Goal: Information Seeking & Learning: Learn about a topic

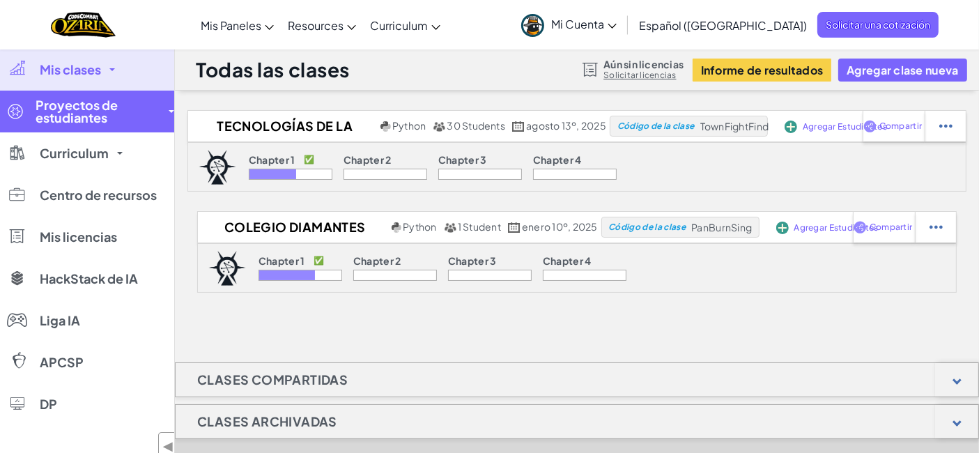
click at [84, 118] on span "Proyectos de estudiantes" at bounding box center [98, 111] width 125 height 25
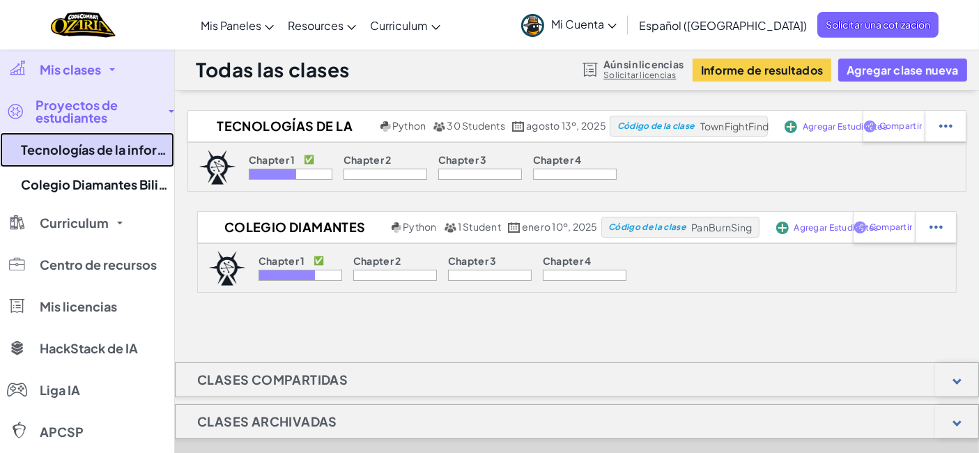
click at [82, 153] on link "Tecnologías de la información TI 603" at bounding box center [87, 149] width 174 height 35
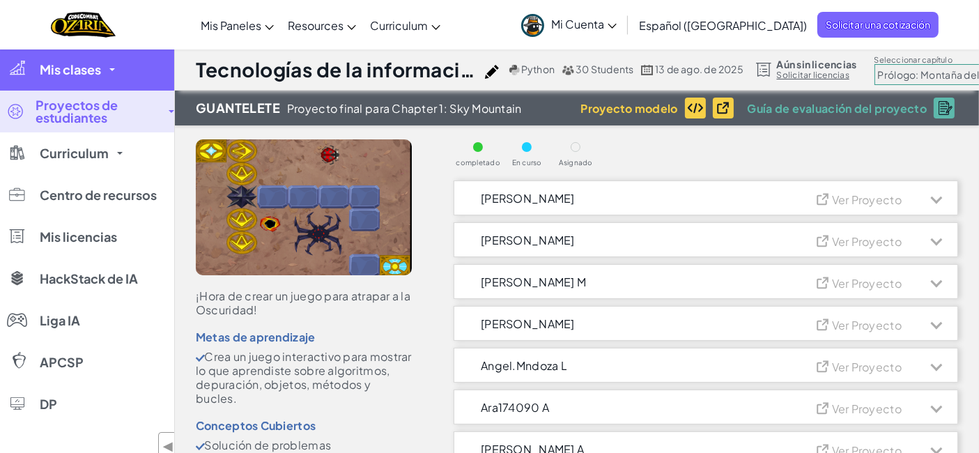
click at [61, 68] on span "Mis clases" at bounding box center [70, 69] width 61 height 13
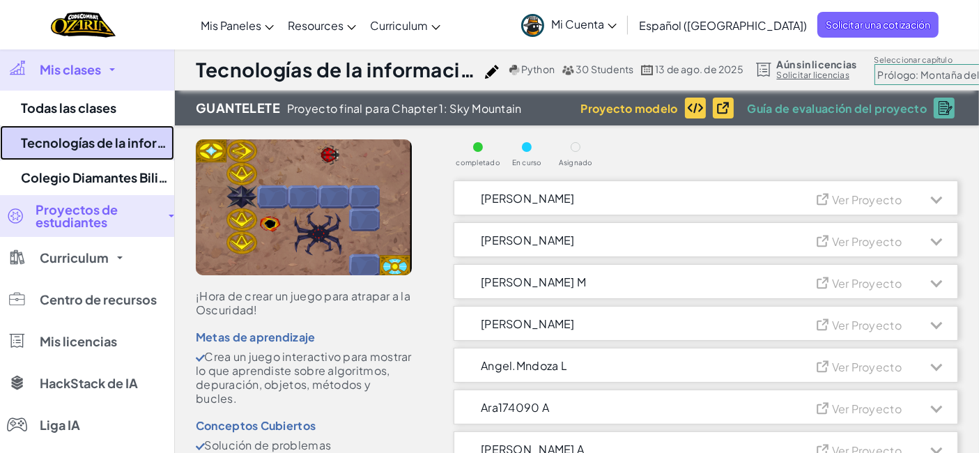
click at [93, 136] on link "Tecnologías de la información TI 603" at bounding box center [87, 142] width 174 height 35
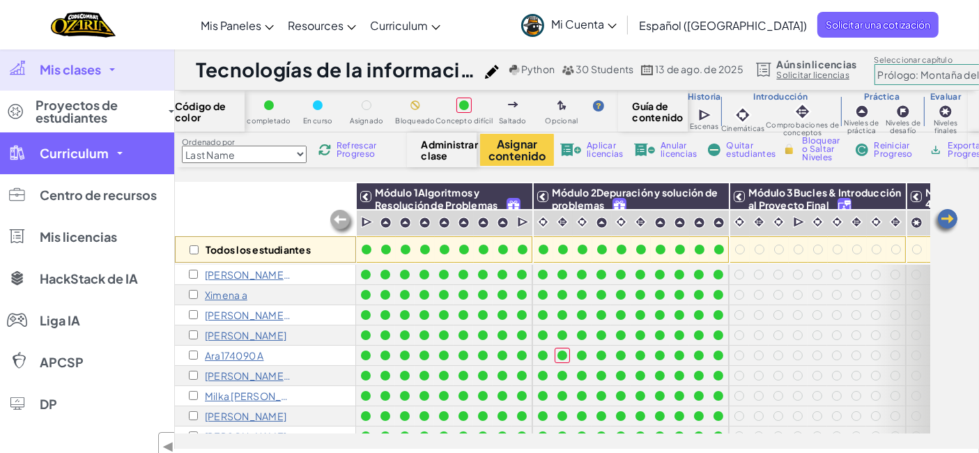
click at [91, 162] on link "Curriculum" at bounding box center [87, 153] width 174 height 42
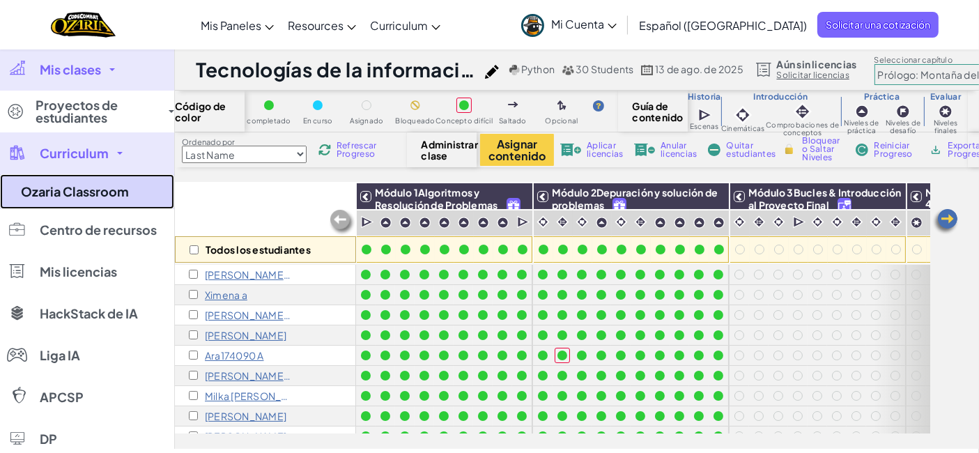
click at [91, 179] on link "Ozaria Classroom" at bounding box center [87, 191] width 174 height 35
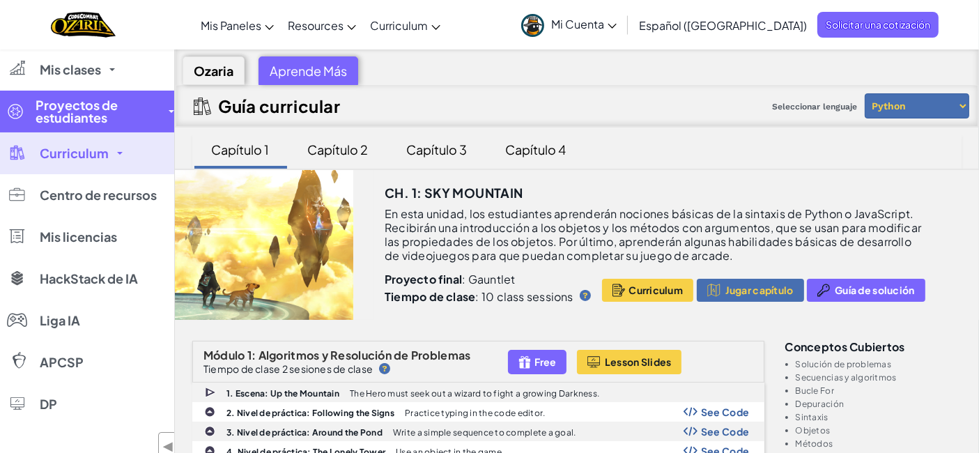
click at [93, 112] on span "Proyectos de estudiantes" at bounding box center [98, 111] width 125 height 25
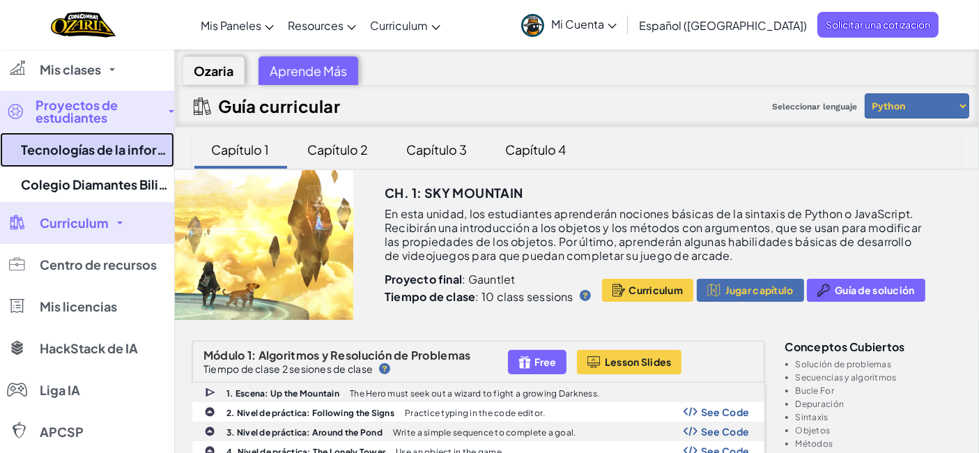
click at [99, 144] on link "Tecnologías de la información TI 603" at bounding box center [87, 149] width 174 height 35
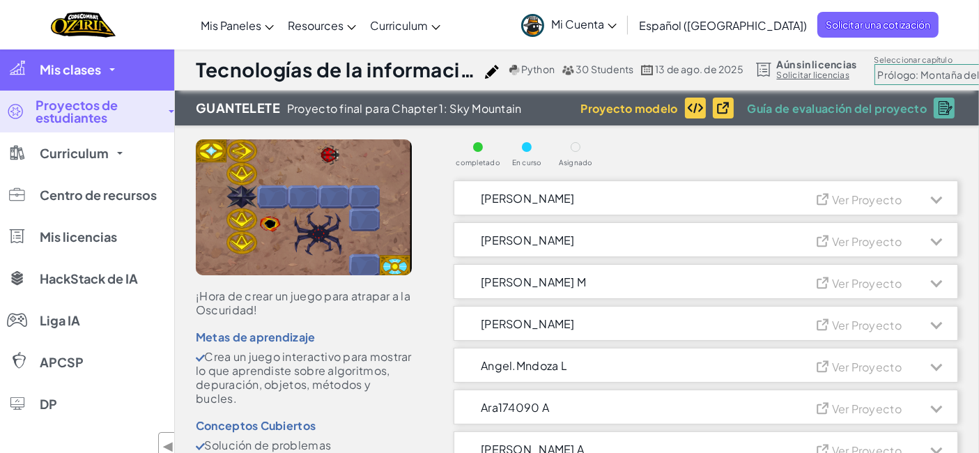
click at [83, 78] on link "Mis clases" at bounding box center [87, 70] width 174 height 42
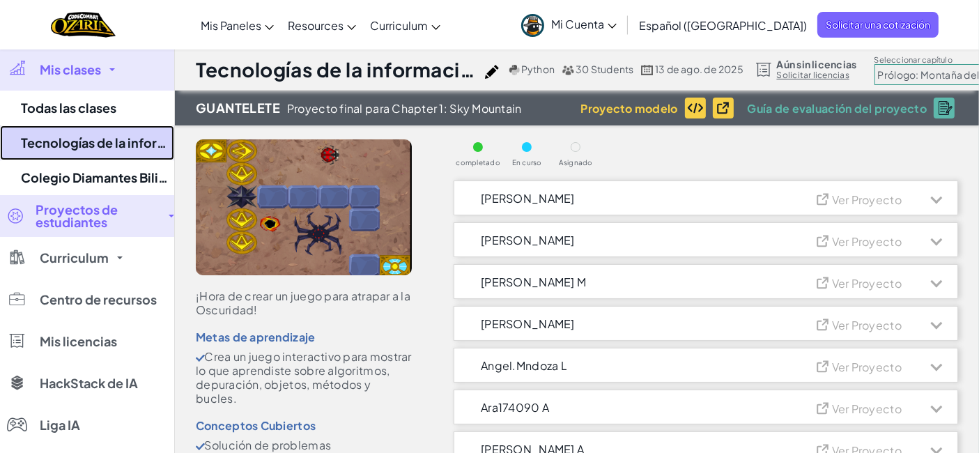
click at [90, 140] on link "Tecnologías de la información TI 603" at bounding box center [87, 142] width 174 height 35
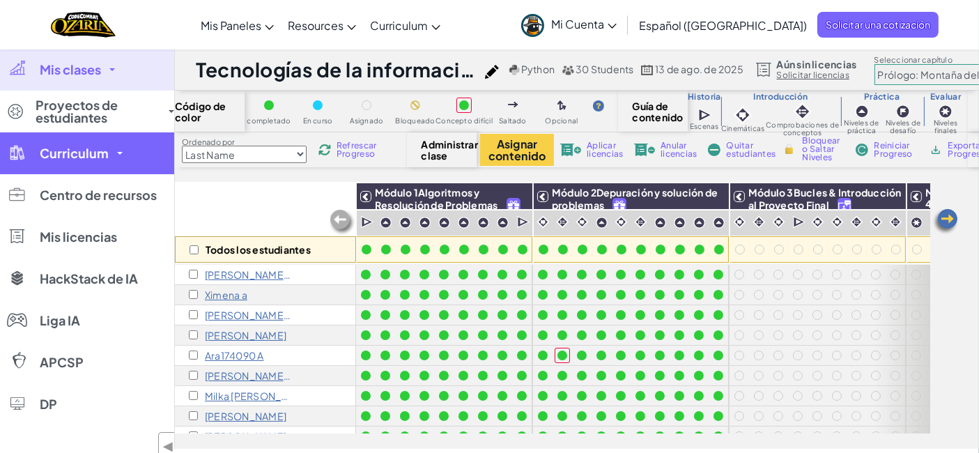
click at [70, 159] on span "Curriculum" at bounding box center [74, 153] width 69 height 13
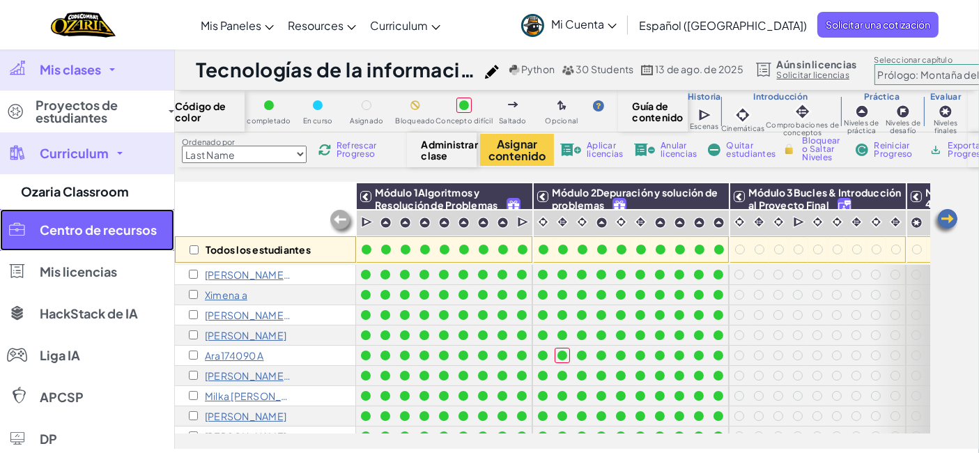
click at [95, 229] on span "Centro de recursos" at bounding box center [98, 230] width 117 height 13
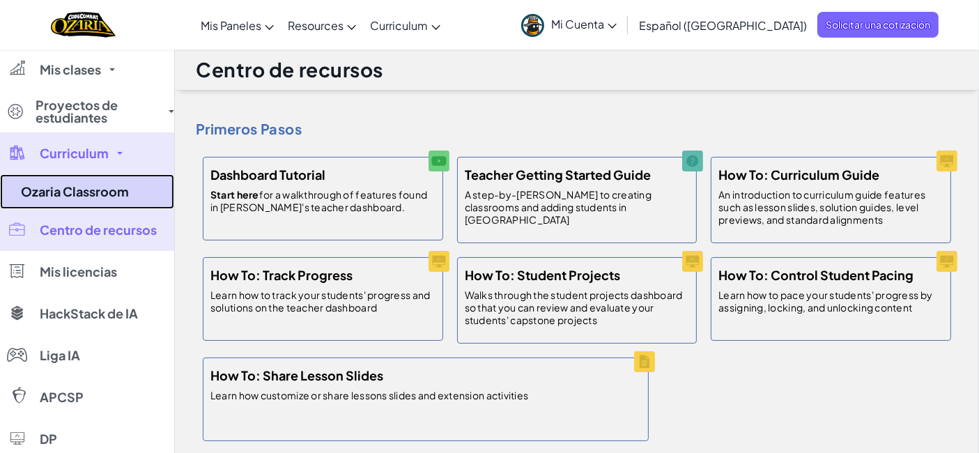
click at [90, 178] on link "Ozaria Classroom" at bounding box center [87, 191] width 174 height 35
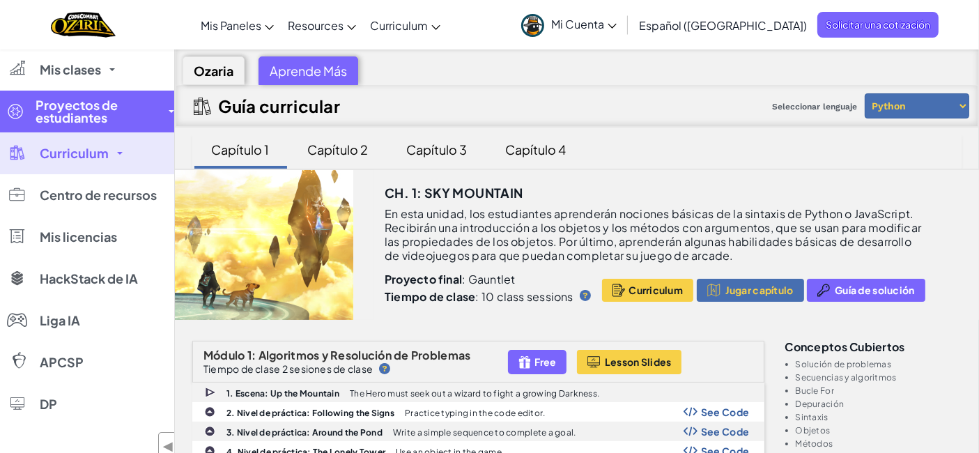
click at [68, 102] on span "Proyectos de estudiantes" at bounding box center [98, 111] width 125 height 25
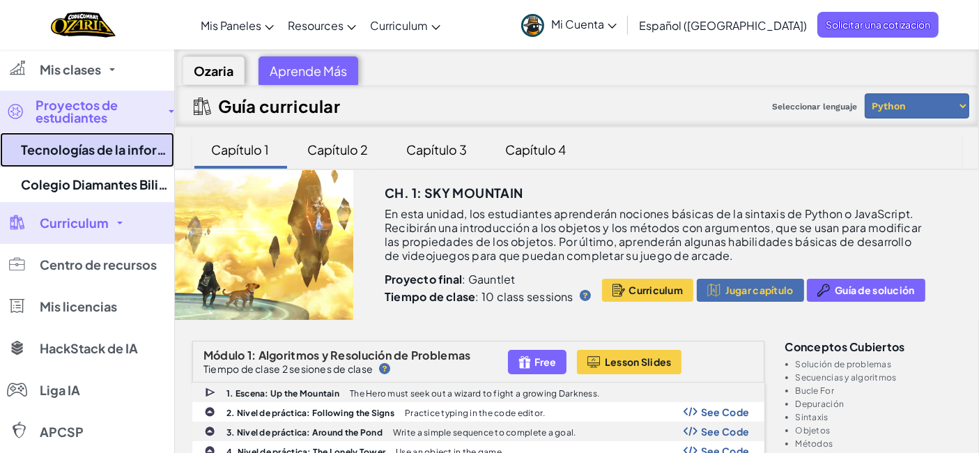
click at [68, 157] on link "Tecnologías de la información TI 603" at bounding box center [87, 149] width 174 height 35
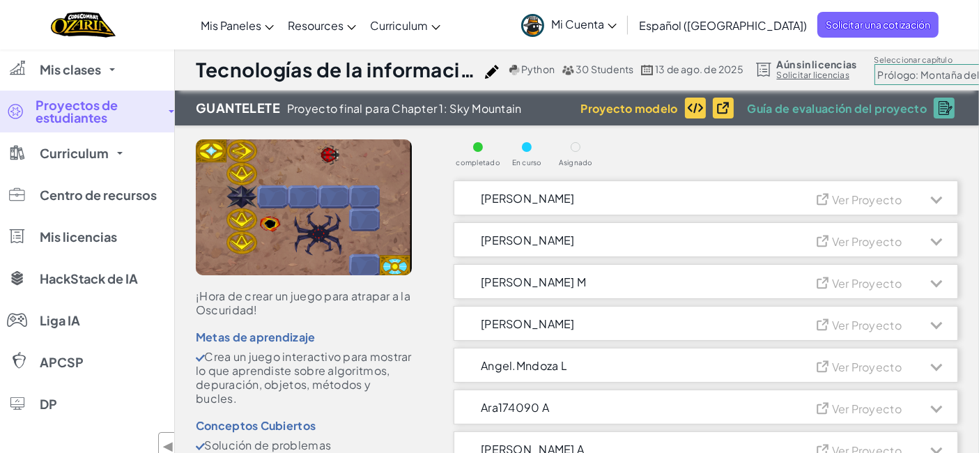
click at [75, 112] on span "Proyectos de estudiantes" at bounding box center [98, 111] width 125 height 25
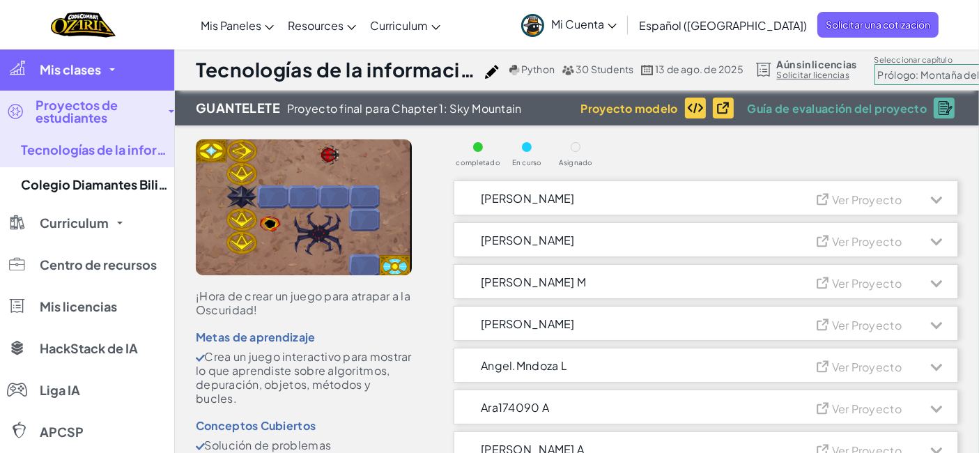
click at [61, 86] on link "Mis clases" at bounding box center [87, 70] width 174 height 42
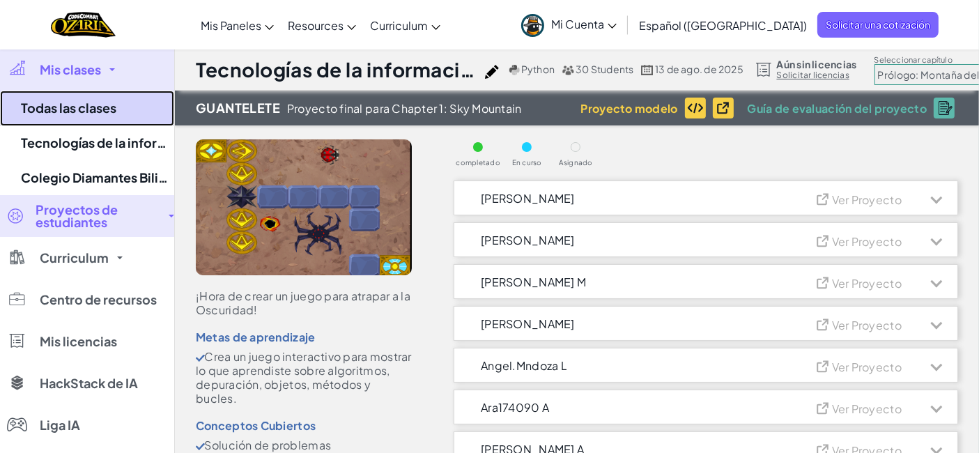
click at [54, 108] on link "Todas las clases" at bounding box center [87, 109] width 174 height 36
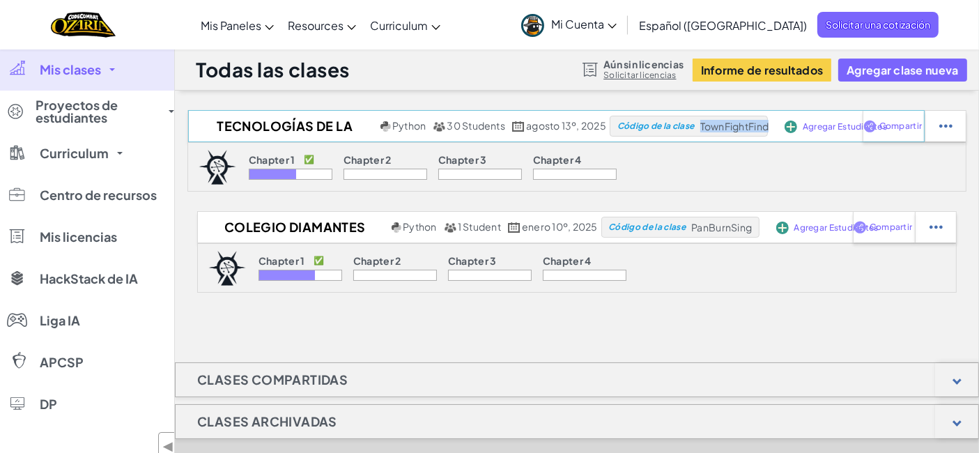
drag, startPoint x: 703, startPoint y: 128, endPoint x: 771, endPoint y: 121, distance: 68.6
click at [769, 121] on span "TownFightFind" at bounding box center [734, 126] width 68 height 13
copy span "TownFightFind"
click at [79, 78] on link "Mis clases" at bounding box center [87, 70] width 174 height 42
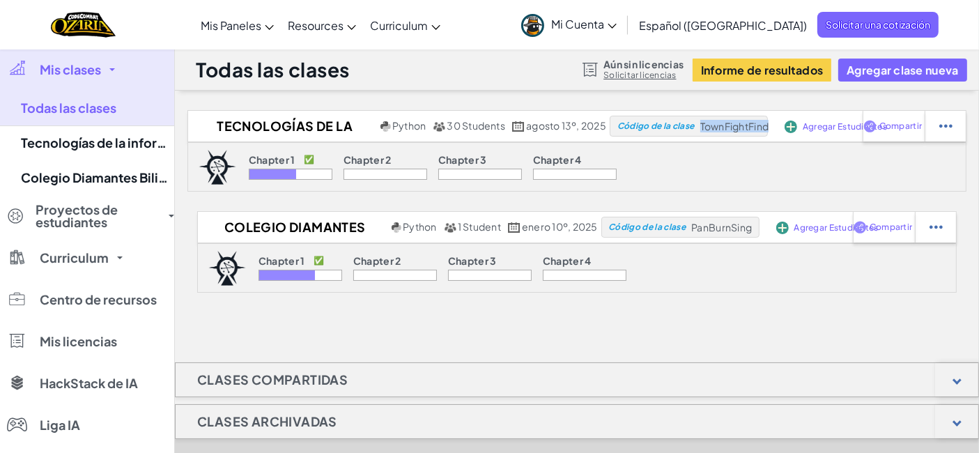
click at [77, 75] on span "Mis clases" at bounding box center [70, 69] width 61 height 13
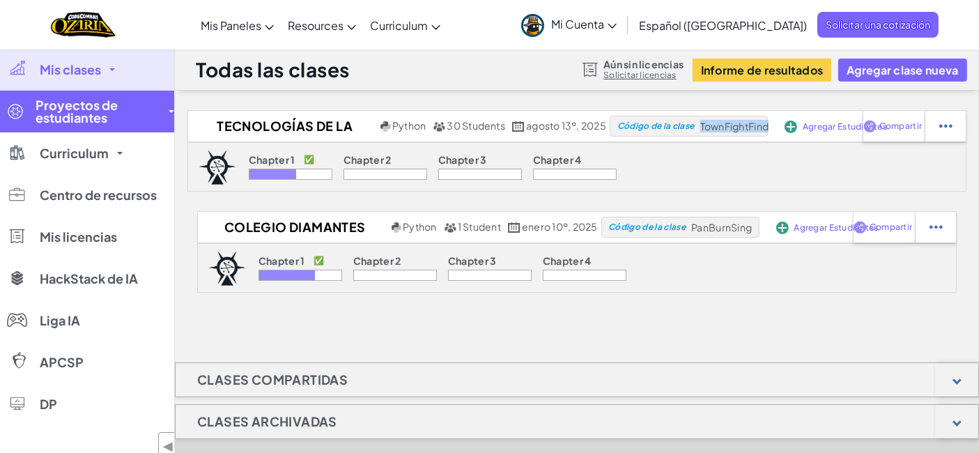
click at [79, 112] on span "Proyectos de estudiantes" at bounding box center [98, 111] width 125 height 25
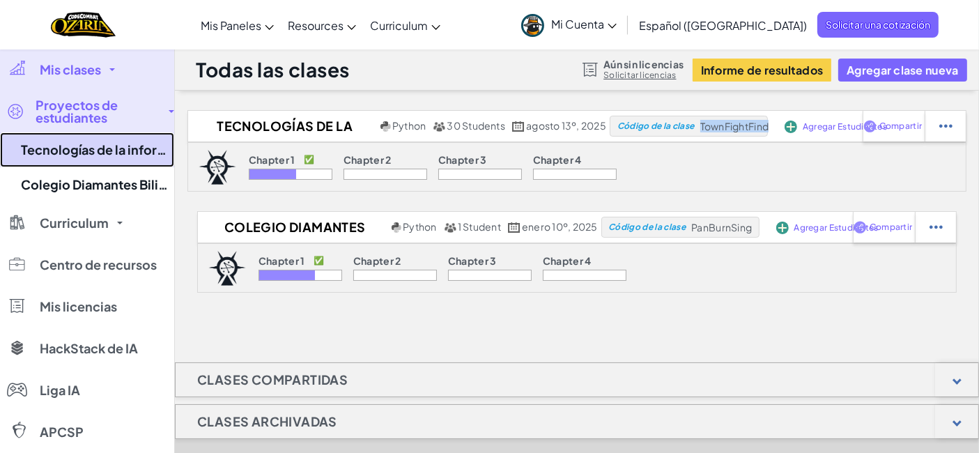
click at [91, 144] on link "Tecnologías de la información TI 603" at bounding box center [87, 149] width 174 height 35
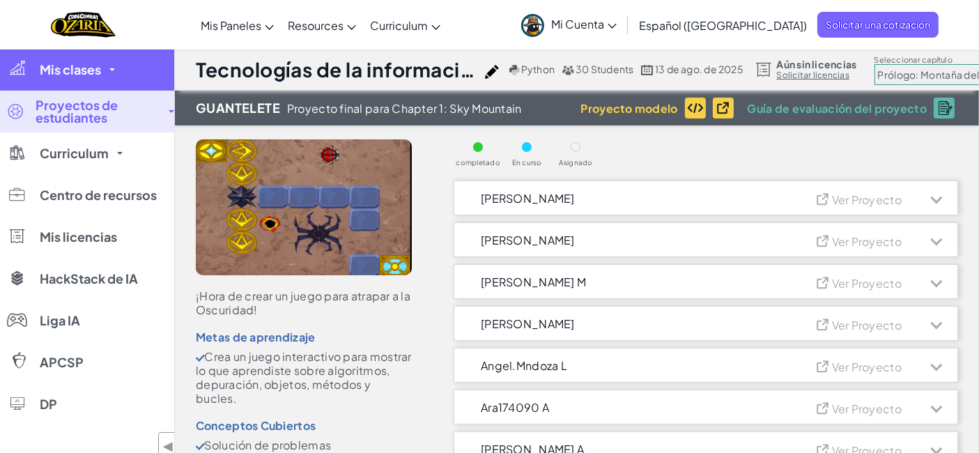
click at [109, 82] on link "Mis clases" at bounding box center [87, 70] width 174 height 42
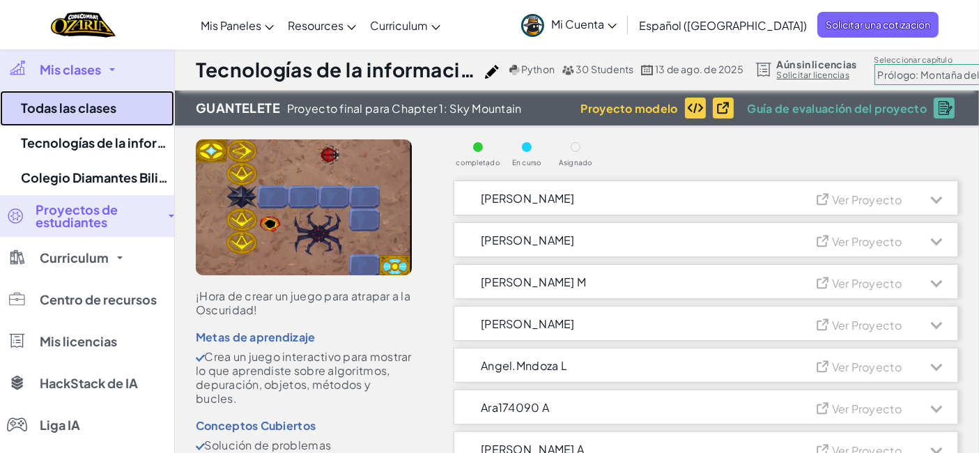
click at [107, 118] on link "Todas las clases" at bounding box center [87, 109] width 174 height 36
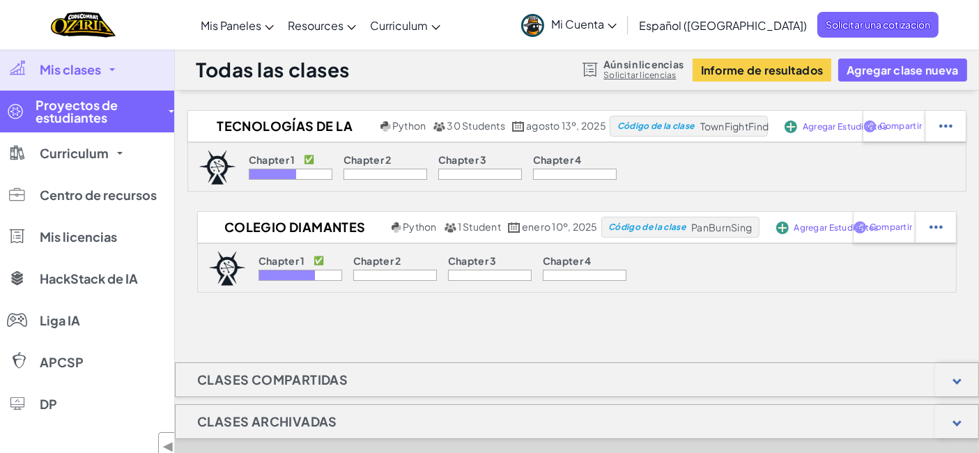
click at [102, 111] on span "Proyectos de estudiantes" at bounding box center [98, 111] width 125 height 25
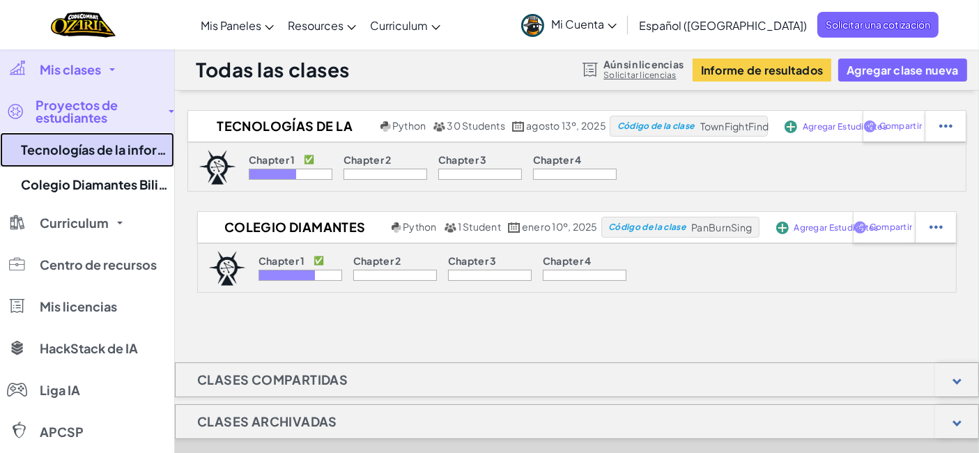
click at [95, 144] on link "Tecnologías de la información TI 603" at bounding box center [87, 149] width 174 height 35
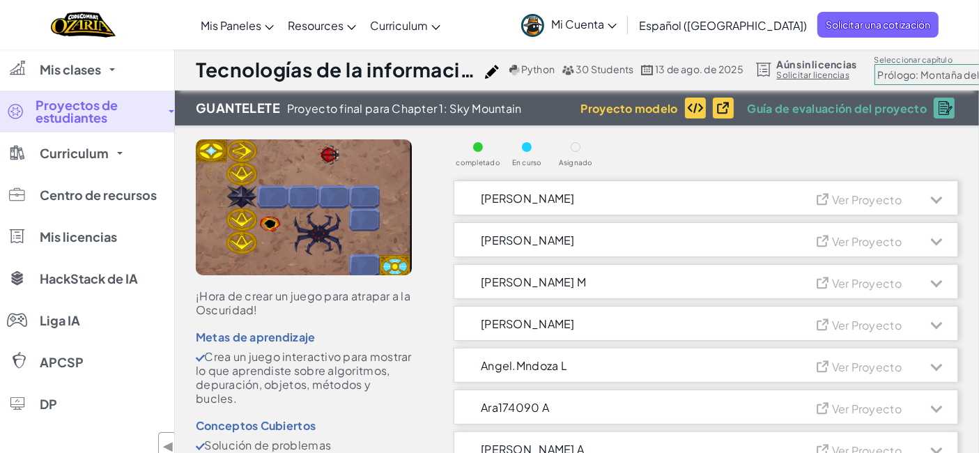
click at [68, 116] on span "Proyectos de estudiantes" at bounding box center [98, 111] width 125 height 25
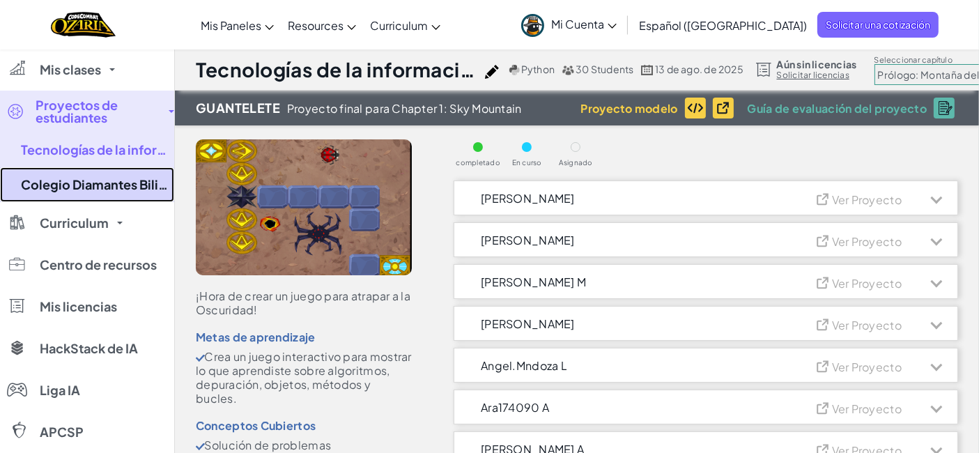
click at [113, 196] on link "Colegio Diamantes Bilingüe" at bounding box center [87, 184] width 174 height 35
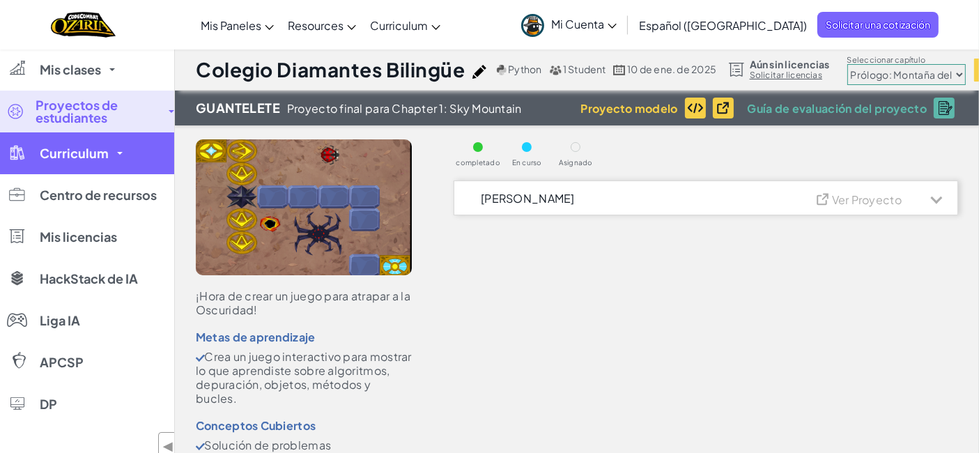
click at [95, 154] on span "Curriculum" at bounding box center [74, 153] width 69 height 13
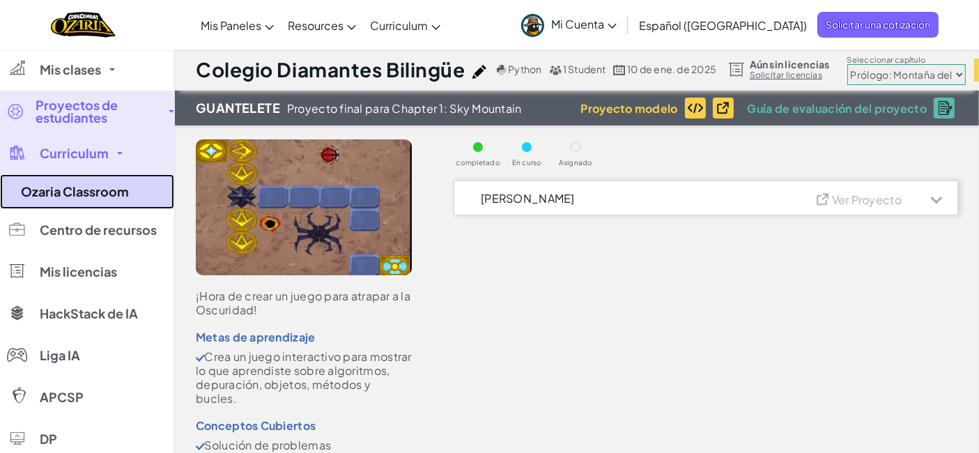
click at [95, 192] on link "Ozaria Classroom" at bounding box center [87, 191] width 174 height 35
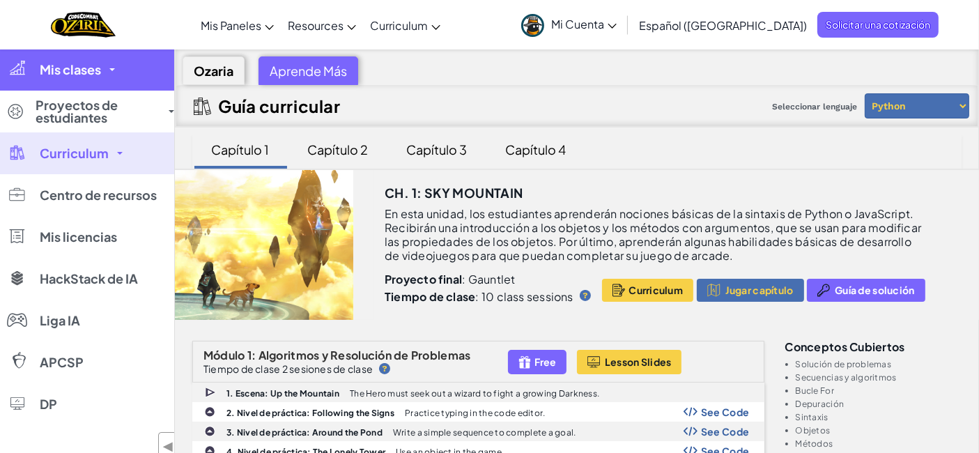
click at [104, 80] on link "Mis clases" at bounding box center [87, 70] width 174 height 42
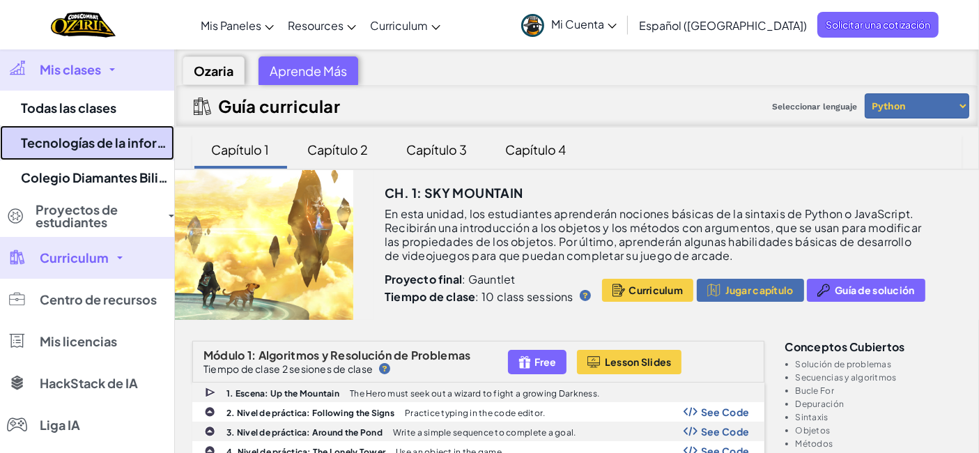
click at [95, 140] on link "Tecnologías de la información TI 603" at bounding box center [87, 142] width 174 height 35
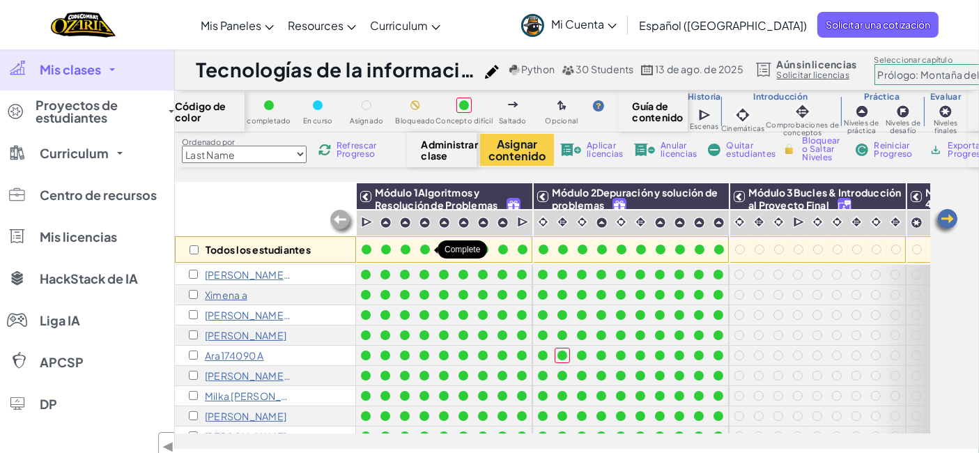
click at [428, 252] on div at bounding box center [425, 250] width 10 height 10
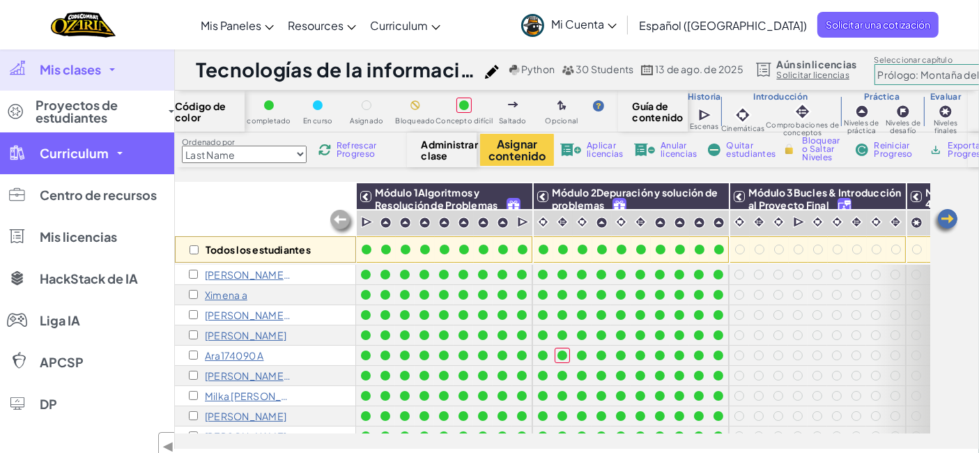
click at [65, 161] on link "Curriculum" at bounding box center [87, 153] width 174 height 42
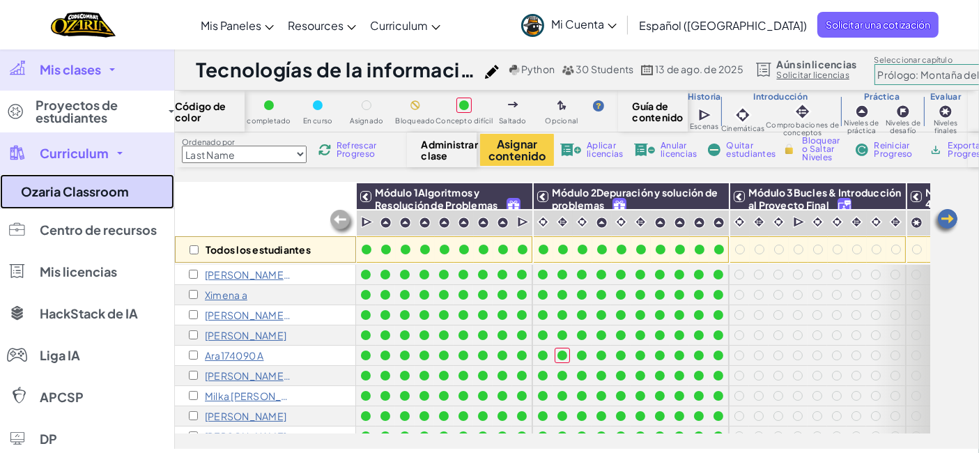
click at [89, 203] on link "Ozaria Classroom" at bounding box center [87, 191] width 174 height 35
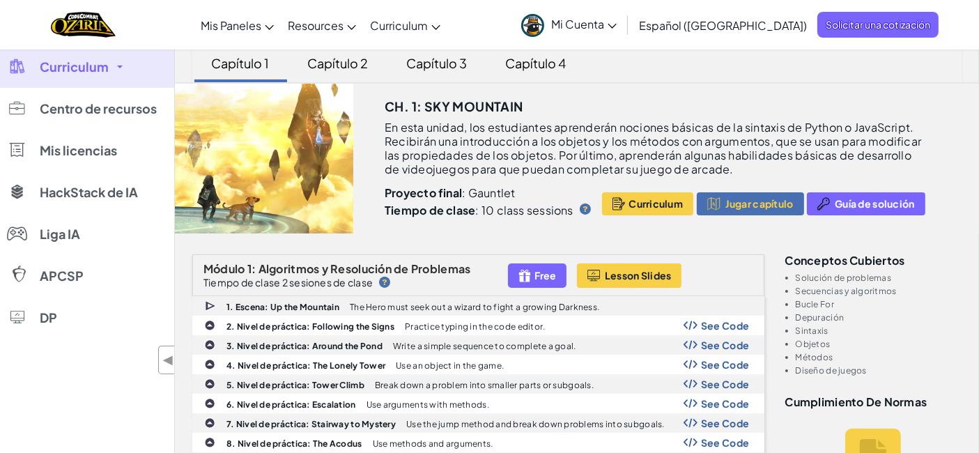
scroll to position [94, 0]
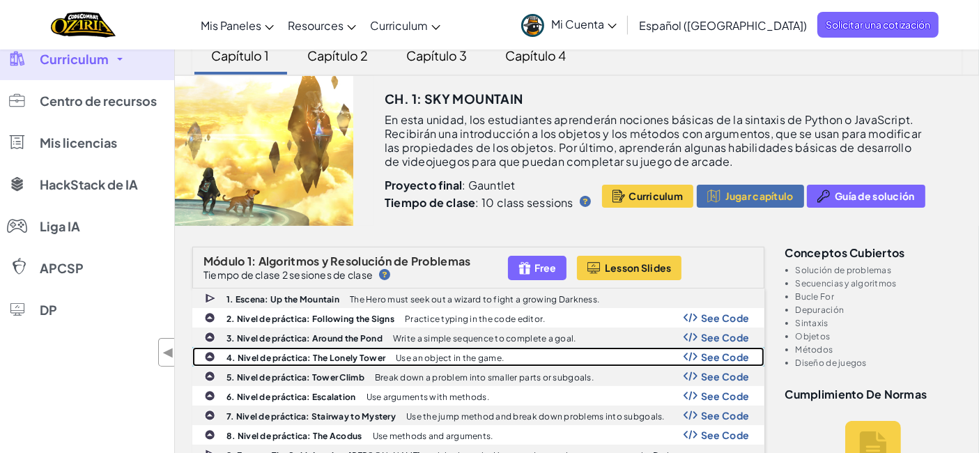
click at [247, 353] on b "4. Nivel de práctica: The Lonely Tower" at bounding box center [305, 358] width 159 height 10
